Goal: Transaction & Acquisition: Purchase product/service

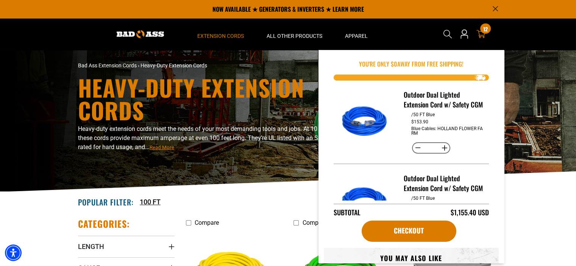
click at [484, 27] on span "12" at bounding box center [485, 29] width 5 height 6
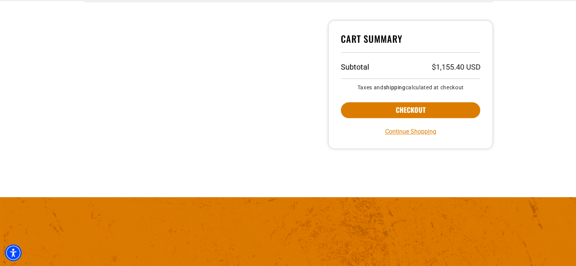
scroll to position [833, 0]
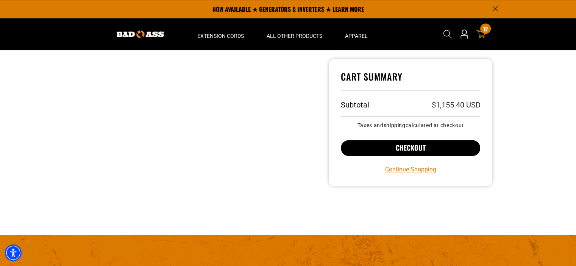
click at [351, 142] on button "Checkout" at bounding box center [411, 148] width 140 height 16
